Goal: Check status: Check status

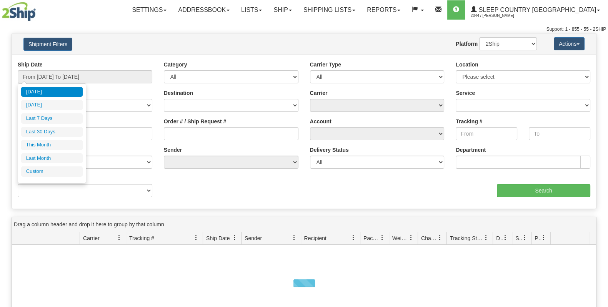
click at [63, 133] on li "Last 30 Days" at bounding box center [51, 132] width 61 height 10
type input "From [DATE] To [DATE]"
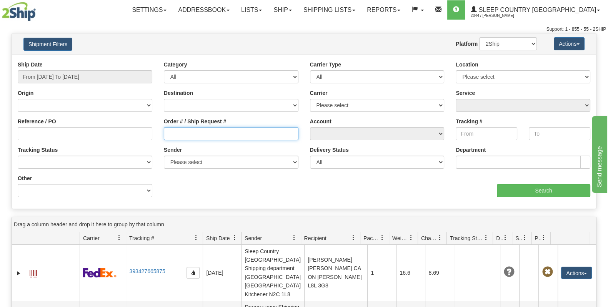
click at [189, 132] on input "Order # / Ship Request #" at bounding box center [231, 133] width 134 height 13
paste input "9000I108694"
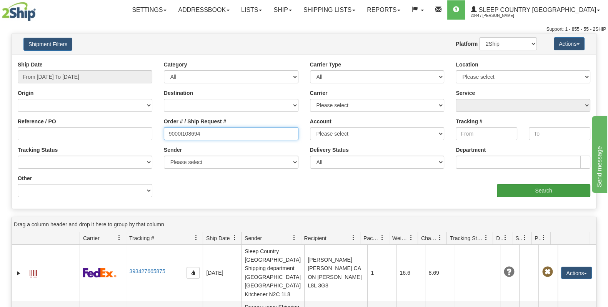
type input "9000I108694"
click at [538, 191] on input "Search" at bounding box center [542, 190] width 93 height 13
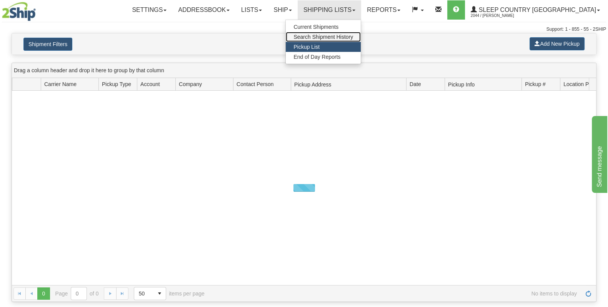
click at [353, 35] on span "Search Shipment History" at bounding box center [323, 37] width 60 height 6
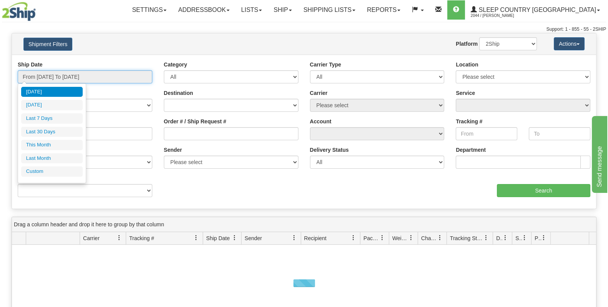
click at [69, 80] on input "From [DATE] To [DATE]" at bounding box center [85, 76] width 134 height 13
click at [67, 130] on li "Last 30 Days" at bounding box center [51, 132] width 61 height 10
type input "From [DATE] To [DATE]"
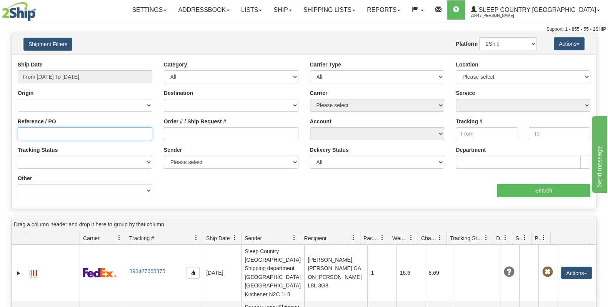
click at [80, 139] on input "Reference / PO" at bounding box center [85, 133] width 134 height 13
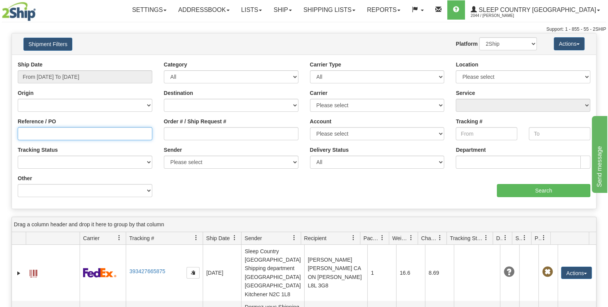
paste input "9000I112033"
type input "9000I112033"
drag, startPoint x: 50, startPoint y: 131, endPoint x: 23, endPoint y: 133, distance: 26.9
click at [21, 134] on input "9000I112033" at bounding box center [85, 133] width 134 height 13
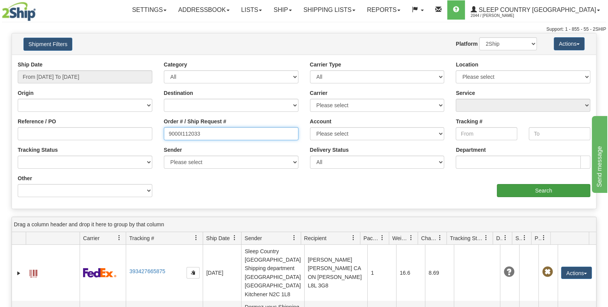
type input "9000I112033"
click at [548, 191] on input "Search" at bounding box center [542, 190] width 93 height 13
